Goal: Submit feedback/report problem: Submit feedback/report problem

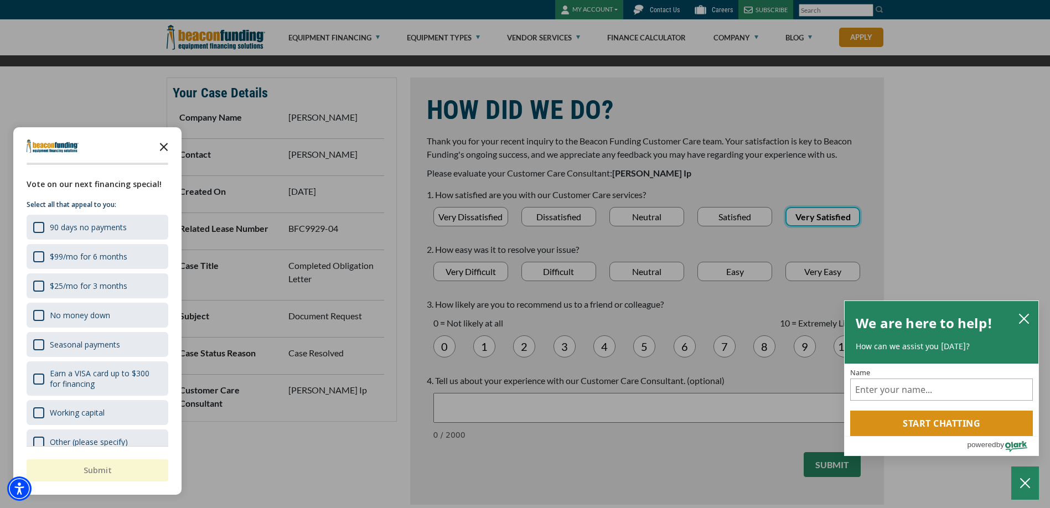
click at [167, 141] on icon "Close the survey" at bounding box center [164, 146] width 22 height 22
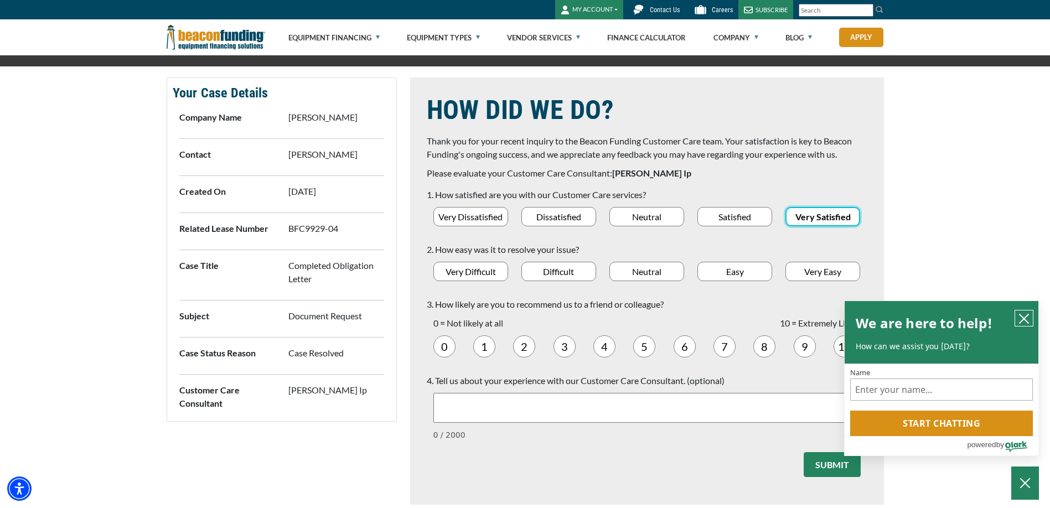
click at [1024, 318] on icon "close chatbox" at bounding box center [1023, 318] width 9 height 9
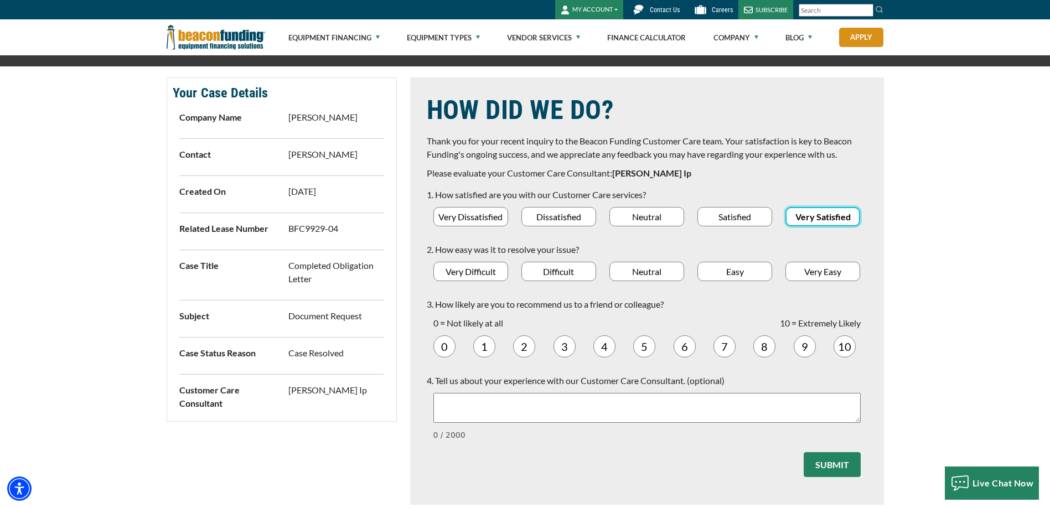
click at [821, 278] on div "Very Easy" at bounding box center [822, 271] width 75 height 19
click at [845, 359] on div "10" at bounding box center [847, 349] width 40 height 28
click at [842, 346] on span "10" at bounding box center [844, 346] width 13 height 13
click at [838, 463] on button "Submit" at bounding box center [832, 464] width 57 height 25
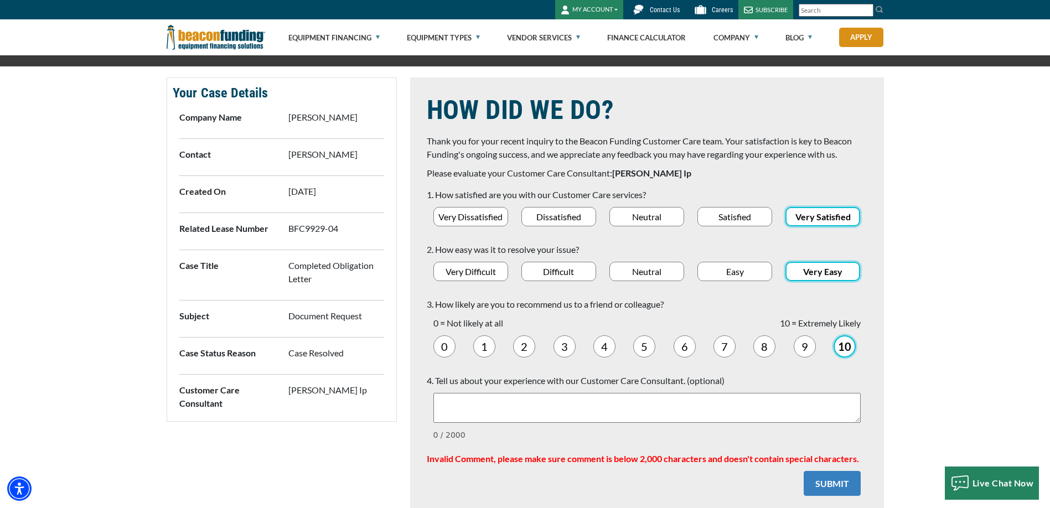
click at [815, 490] on button "Submit" at bounding box center [832, 483] width 57 height 25
click at [450, 410] on textarea "Text area" at bounding box center [646, 408] width 427 height 30
drag, startPoint x: 520, startPoint y: 398, endPoint x: 972, endPoint y: 346, distance: 455.7
click at [972, 346] on div "Your Case Details Company Name [PERSON_NAME] Contact [PERSON_NAME] Created On […" at bounding box center [525, 294] width 1050 height 479
click at [496, 406] on textarea "we are a very satisficed" at bounding box center [646, 408] width 427 height 30
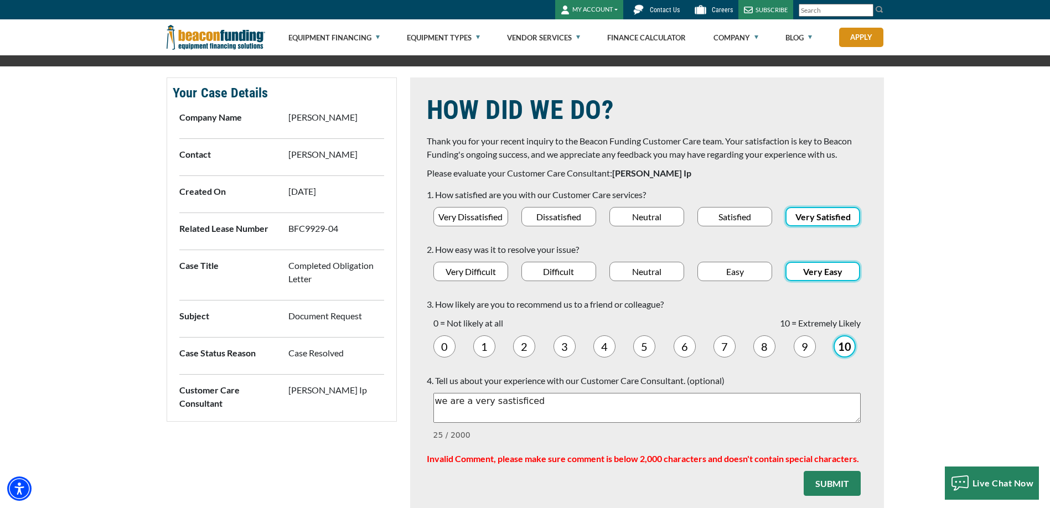
click at [533, 402] on textarea "we are a very sastisficed" at bounding box center [646, 408] width 427 height 30
drag, startPoint x: 499, startPoint y: 404, endPoint x: 538, endPoint y: 405, distance: 39.3
click at [538, 405] on textarea "we are a very sastisficed" at bounding box center [646, 408] width 427 height 30
type textarea "we are a very satisfied"
click at [832, 479] on button "Submit" at bounding box center [832, 483] width 57 height 25
